Goal: Navigation & Orientation: Understand site structure

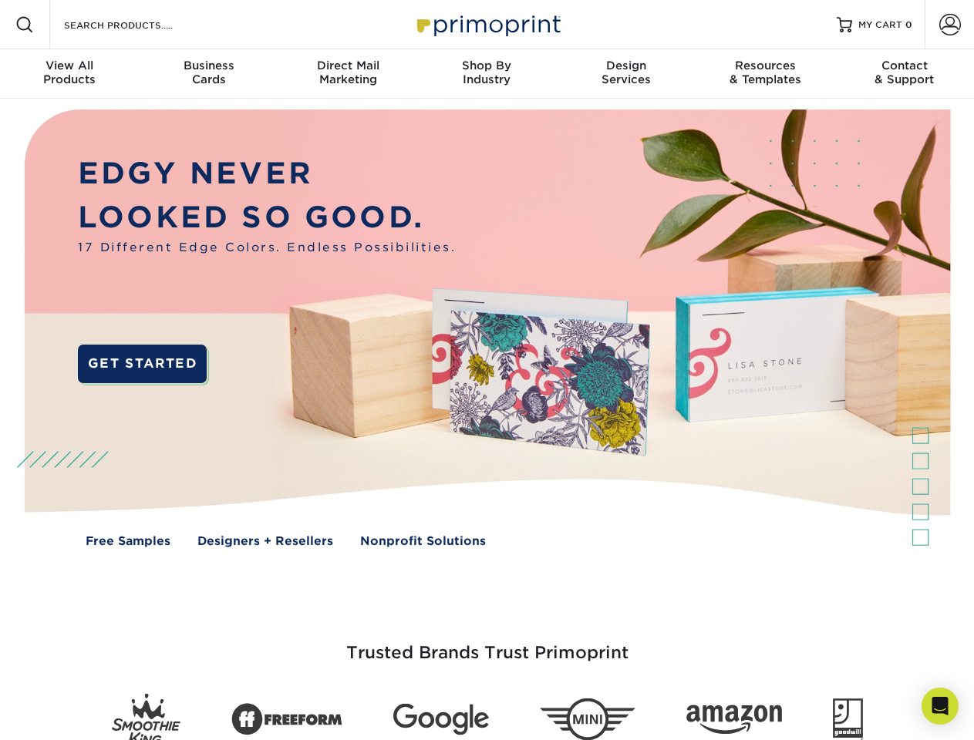
click at [487, 370] on img at bounding box center [487, 340] width 964 height 482
click at [25, 25] on span at bounding box center [24, 24] width 19 height 19
click at [950, 25] on span at bounding box center [950, 25] width 22 height 22
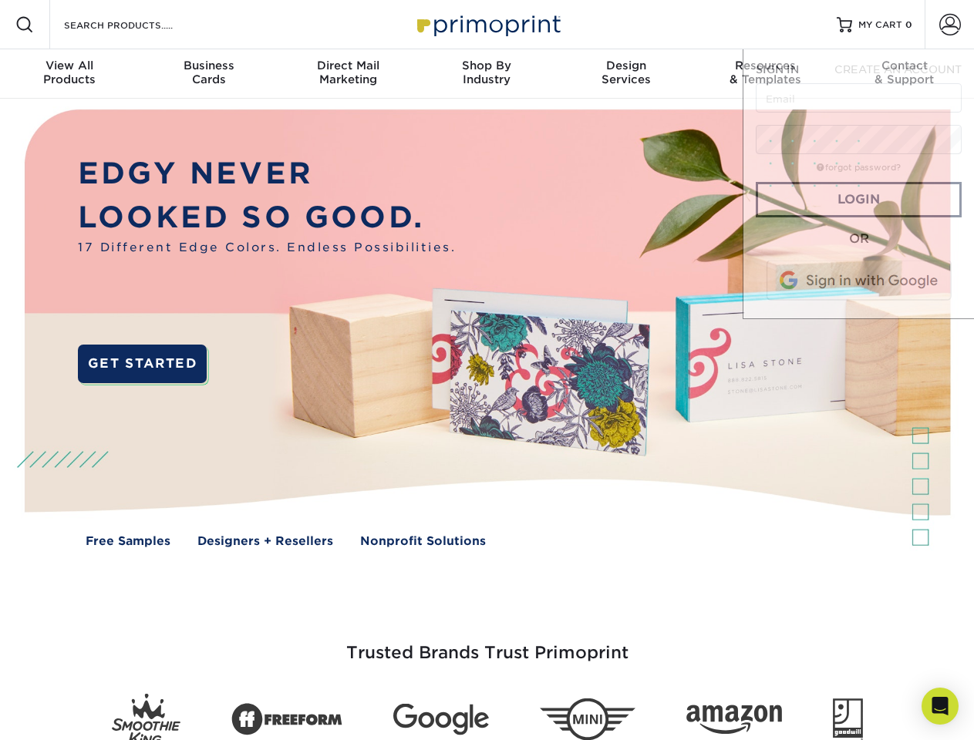
click at [69, 74] on div "View All Products" at bounding box center [69, 73] width 139 height 28
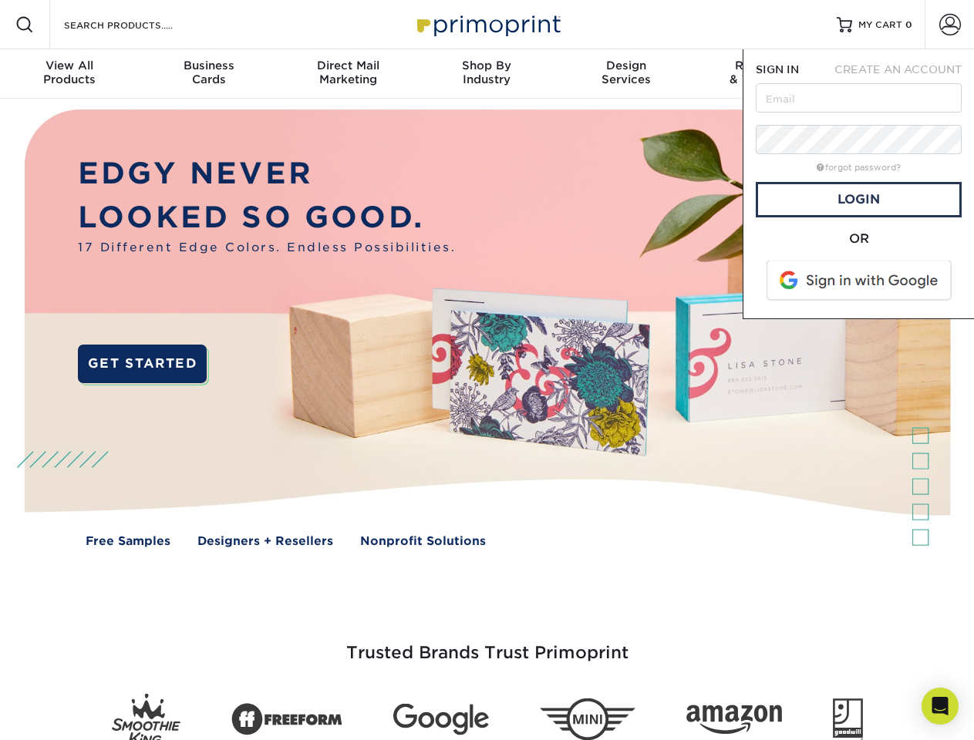
click at [208, 74] on div "Business Cards" at bounding box center [208, 73] width 139 height 28
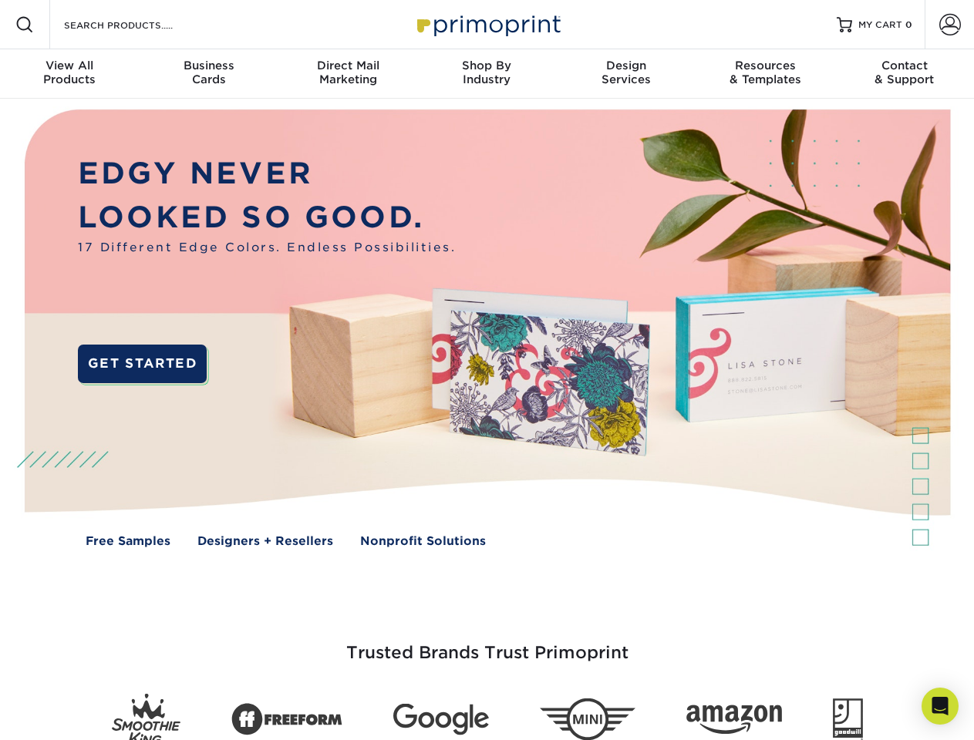
click at [348, 74] on div "Direct Mail Marketing" at bounding box center [347, 73] width 139 height 28
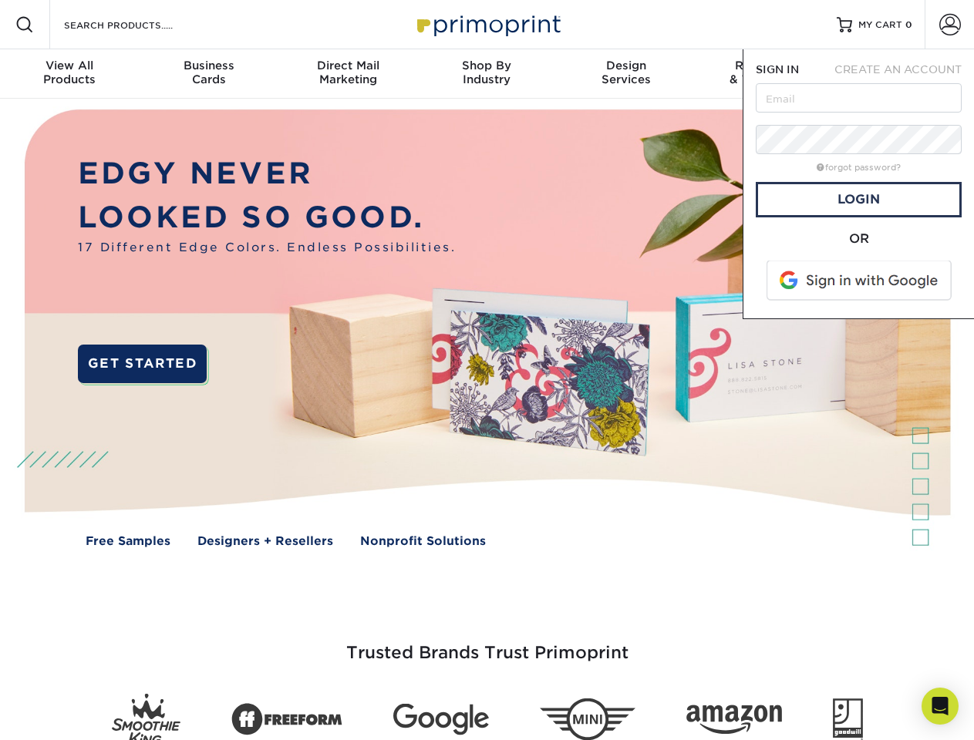
click at [487, 74] on div "Shop By Industry" at bounding box center [486, 73] width 139 height 28
click at [626, 74] on div "Design Services" at bounding box center [626, 73] width 139 height 28
click at [765, 74] on span "SIGN IN" at bounding box center [777, 69] width 43 height 12
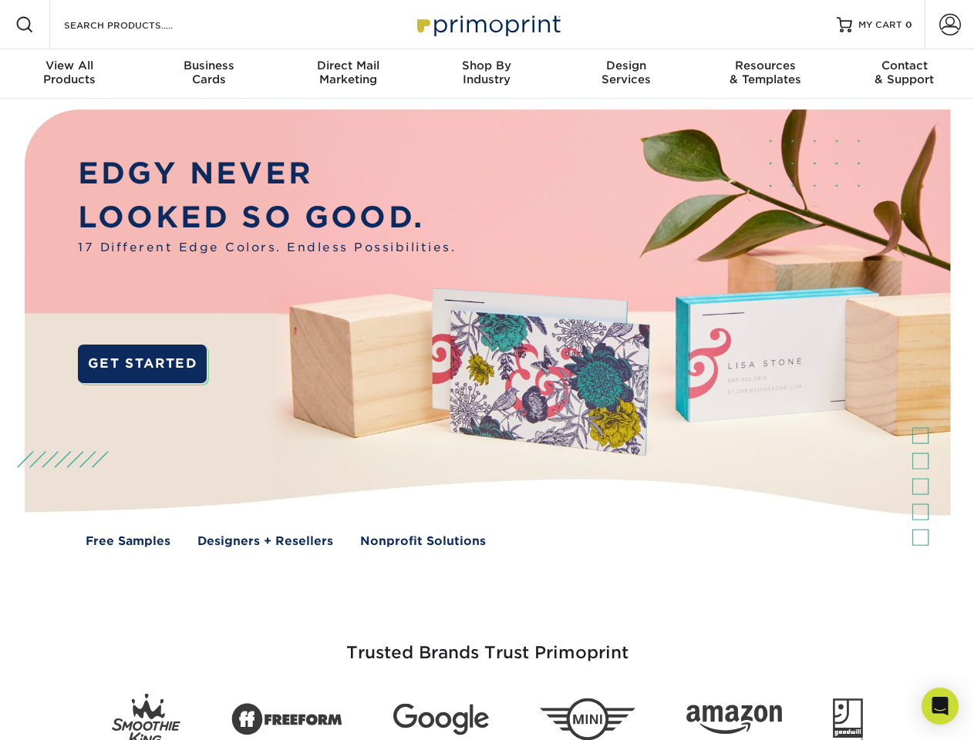
click at [905, 74] on div "Contact & Support" at bounding box center [904, 73] width 139 height 28
